Goal: Task Accomplishment & Management: Manage account settings

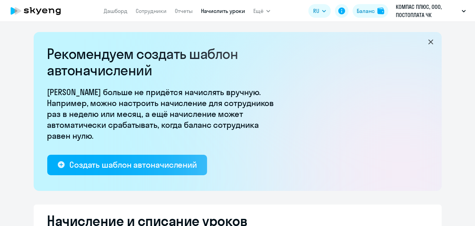
select select "10"
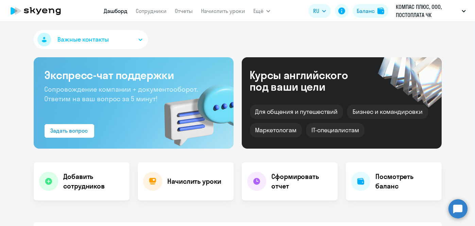
click at [161, 12] on link "Сотрудники" at bounding box center [151, 10] width 31 height 7
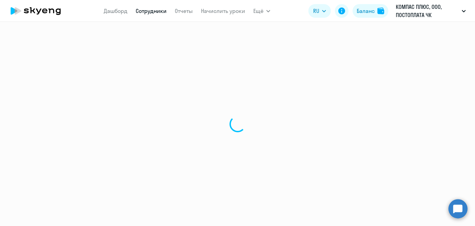
select select "30"
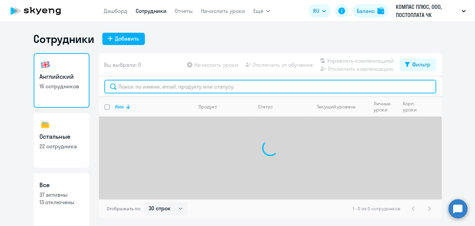
click at [183, 87] on input "text" at bounding box center [270, 87] width 332 height 14
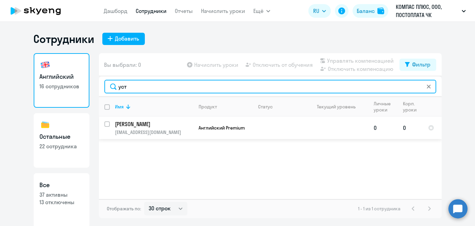
type input "уст"
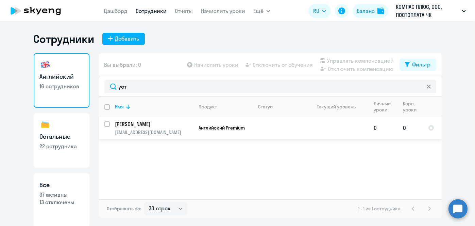
click at [107, 123] on input "select row 2434615" at bounding box center [111, 128] width 14 height 14
checkbox input "true"
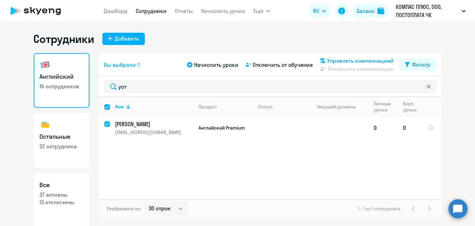
click at [366, 59] on span "Управлять компенсацией" at bounding box center [361, 60] width 67 height 8
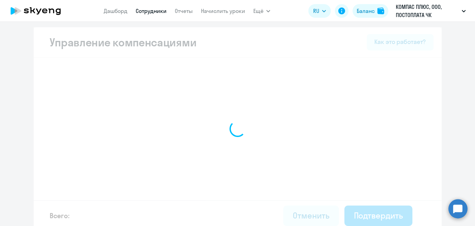
select select "MONTHLY"
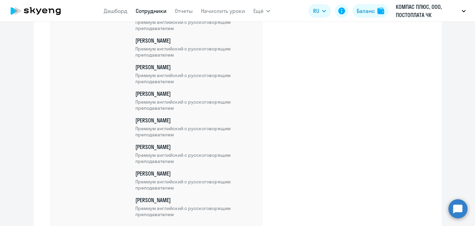
scroll to position [528, 0]
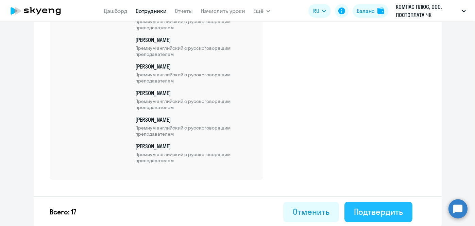
click at [368, 218] on button "Подтвердить" at bounding box center [379, 211] width 68 height 20
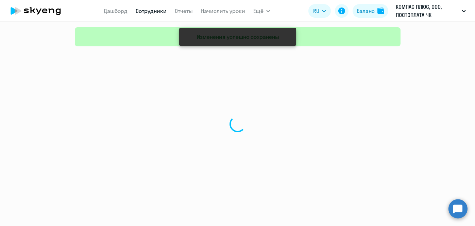
select select "30"
